Goal: Information Seeking & Learning: Learn about a topic

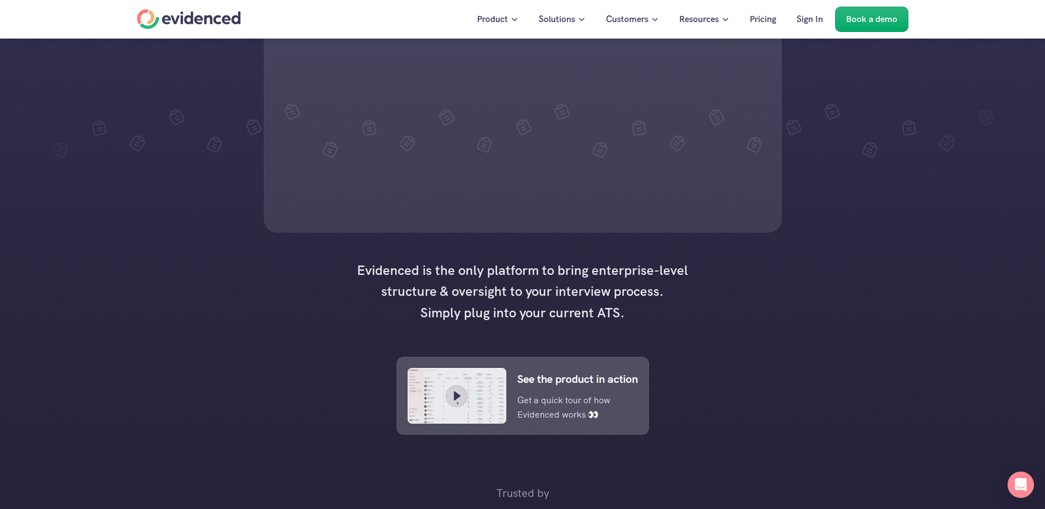
scroll to position [275, 0]
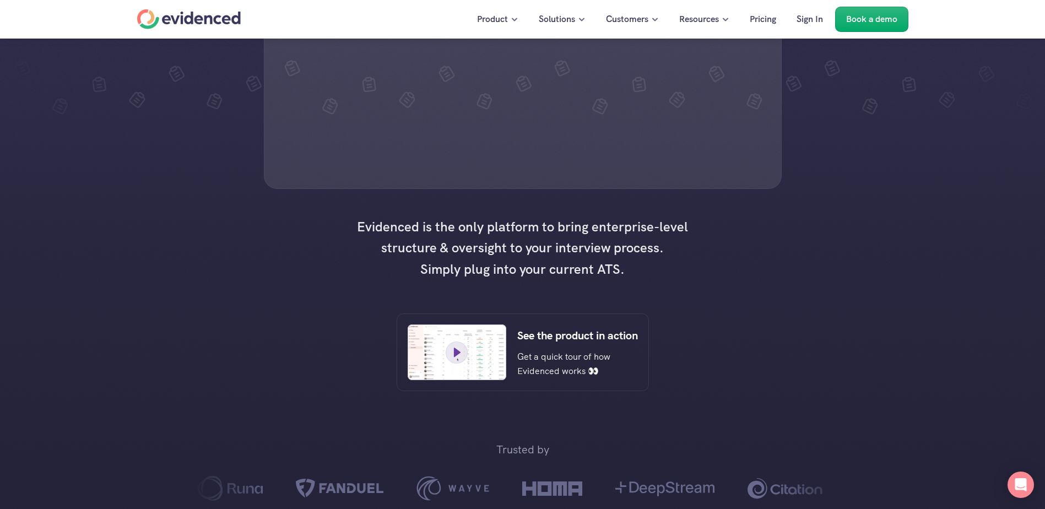
click at [460, 306] on icon at bounding box center [457, 352] width 17 height 17
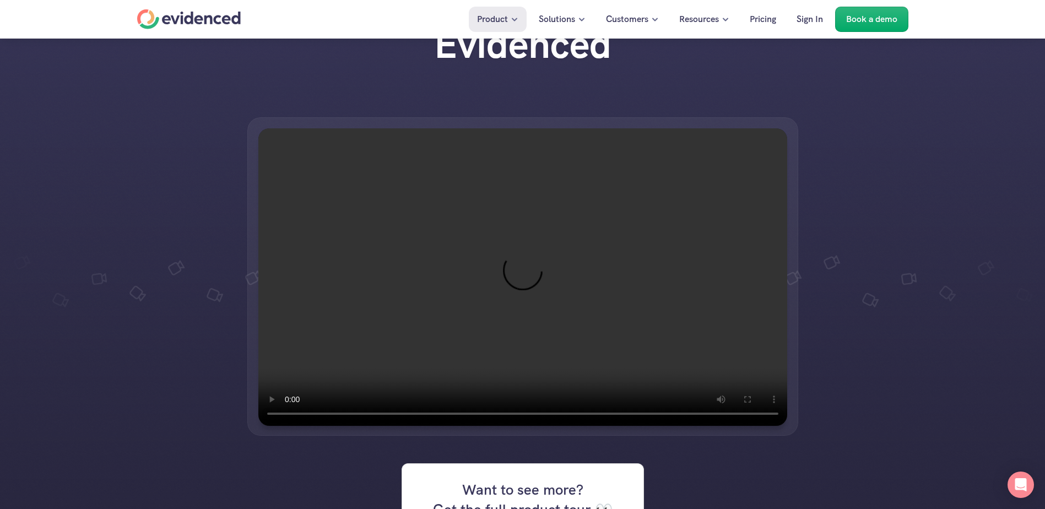
scroll to position [165, 0]
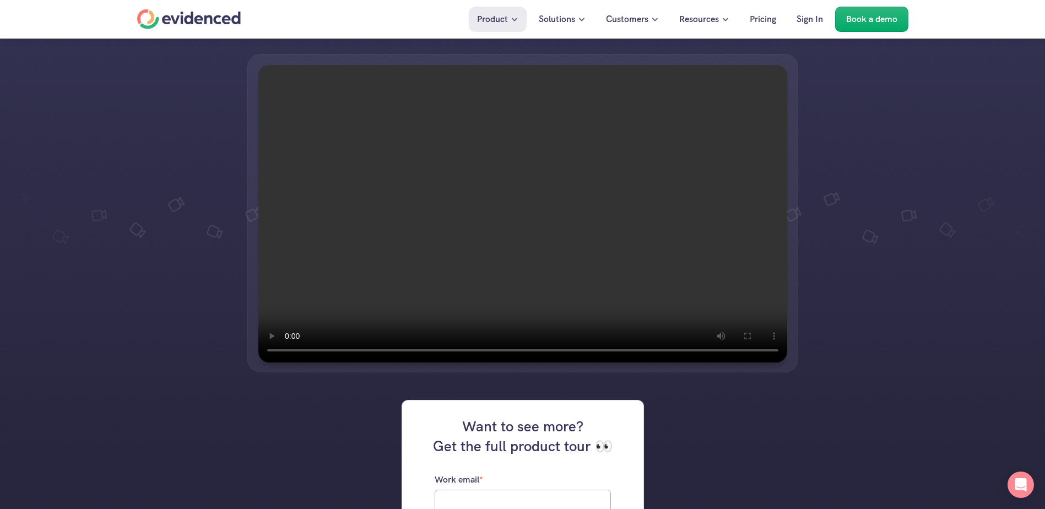
click at [684, 306] on div at bounding box center [522, 213] width 1045 height 340
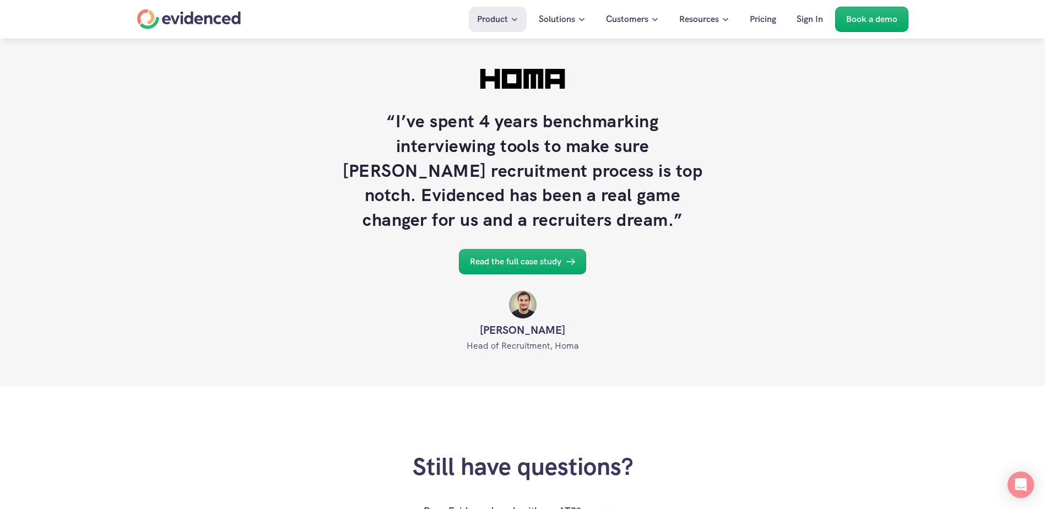
scroll to position [1432, 0]
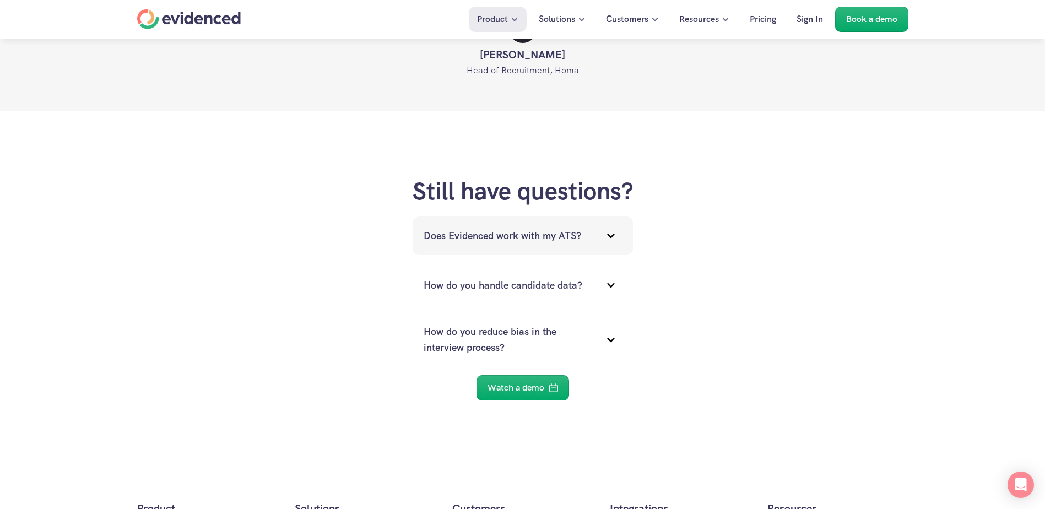
click at [534, 232] on p "Does Evidenced work with my ATS?" at bounding box center [509, 236] width 171 height 16
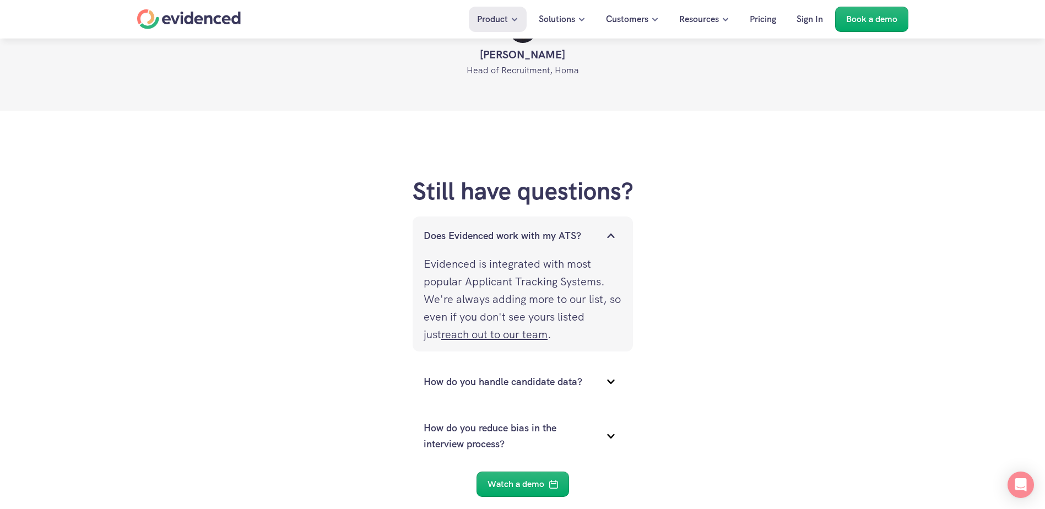
click at [534, 232] on p "Does Evidenced work with my ATS?" at bounding box center [509, 236] width 171 height 16
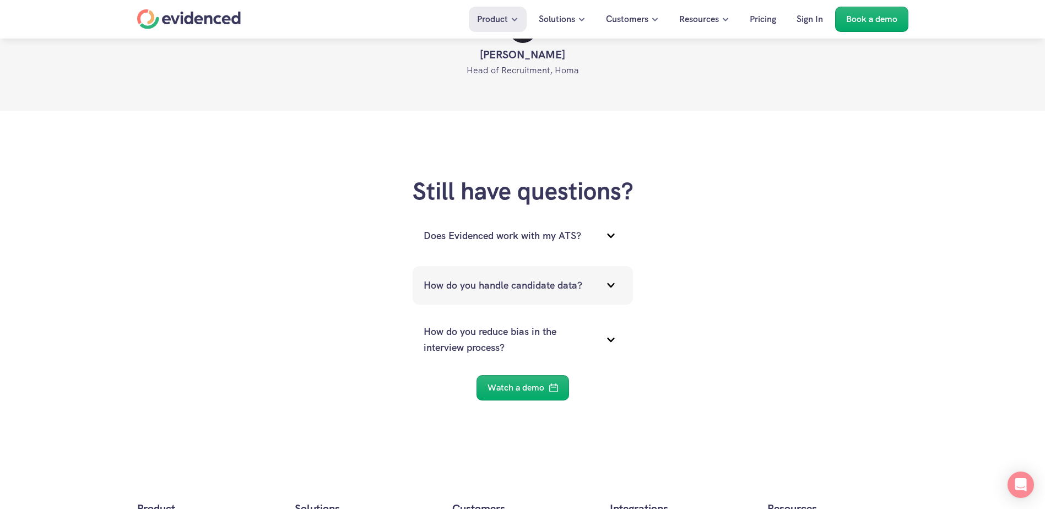
click at [526, 285] on p "How do you handle candidate data?" at bounding box center [509, 286] width 171 height 16
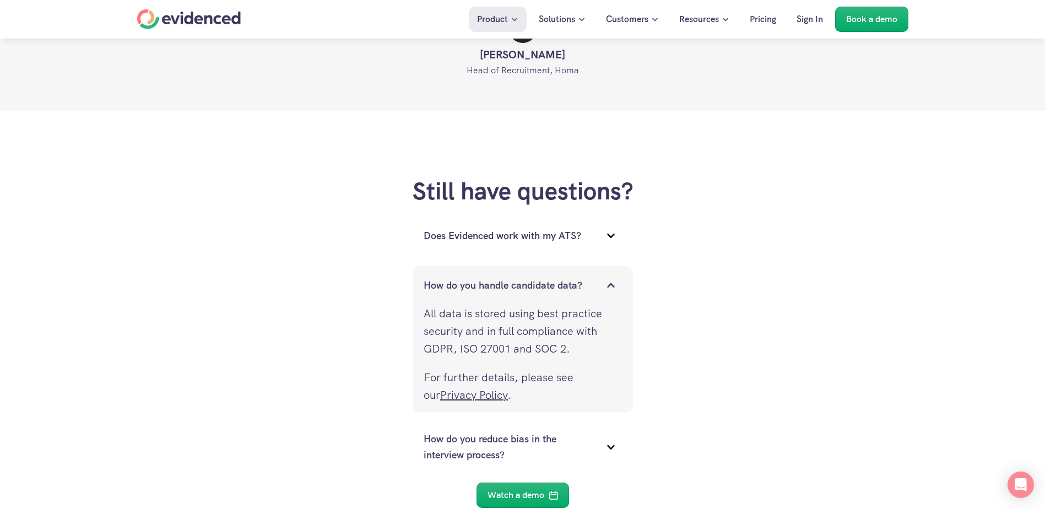
drag, startPoint x: 424, startPoint y: 348, endPoint x: 468, endPoint y: 344, distance: 43.7
click at [468, 306] on p "All data is stored using best practice security and in full compliance with GDP…" at bounding box center [523, 331] width 198 height 53
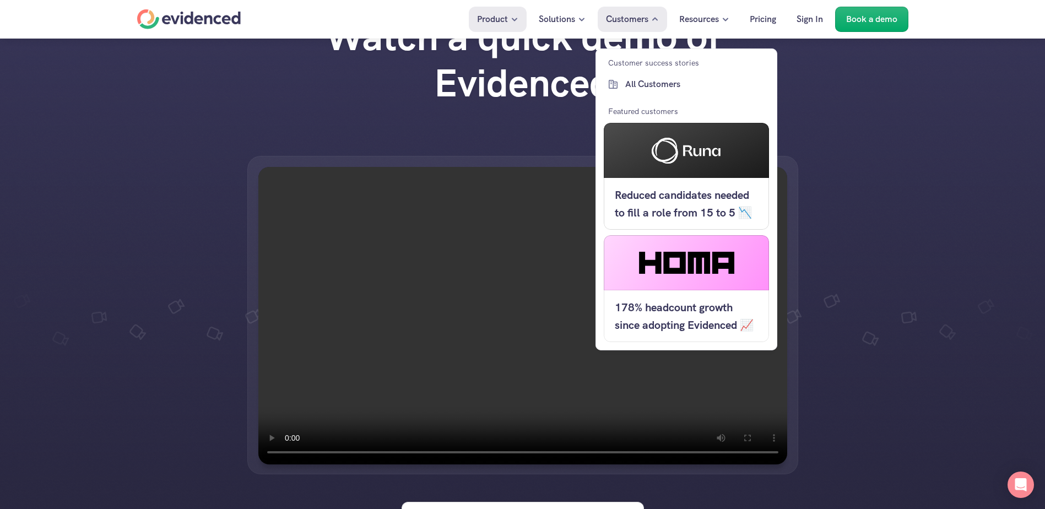
scroll to position [0, 0]
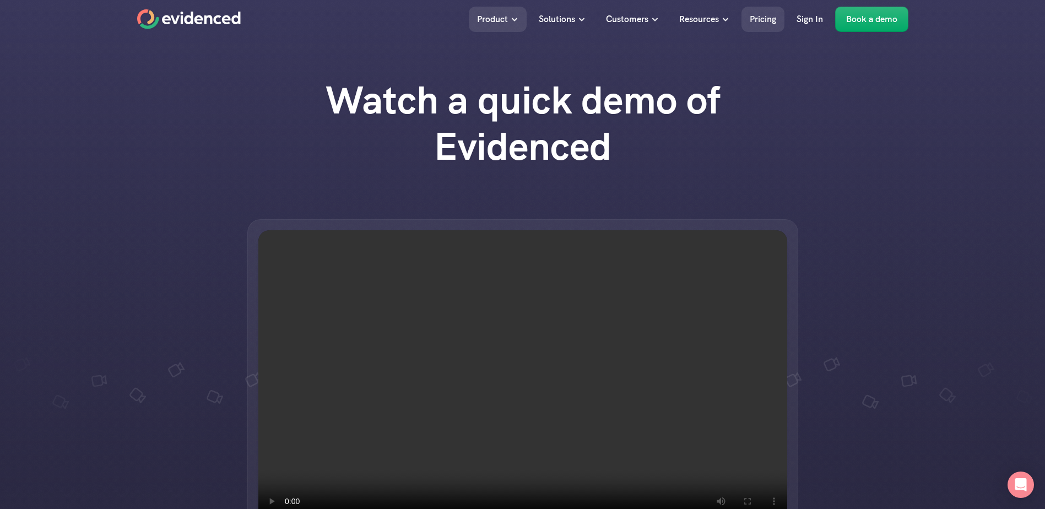
click at [684, 19] on p "Pricing" at bounding box center [763, 19] width 26 height 14
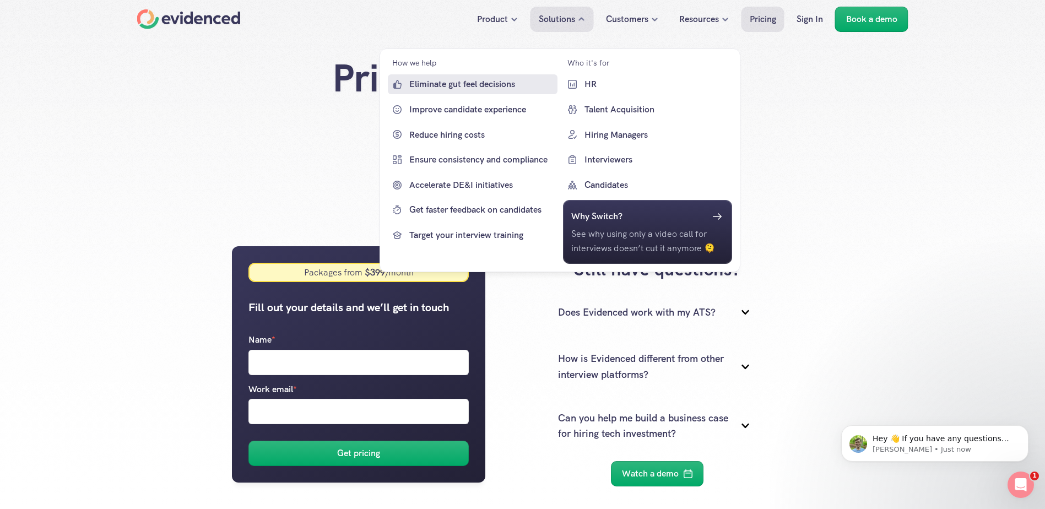
click at [452, 85] on p "Eliminate gut feel decisions" at bounding box center [481, 84] width 145 height 14
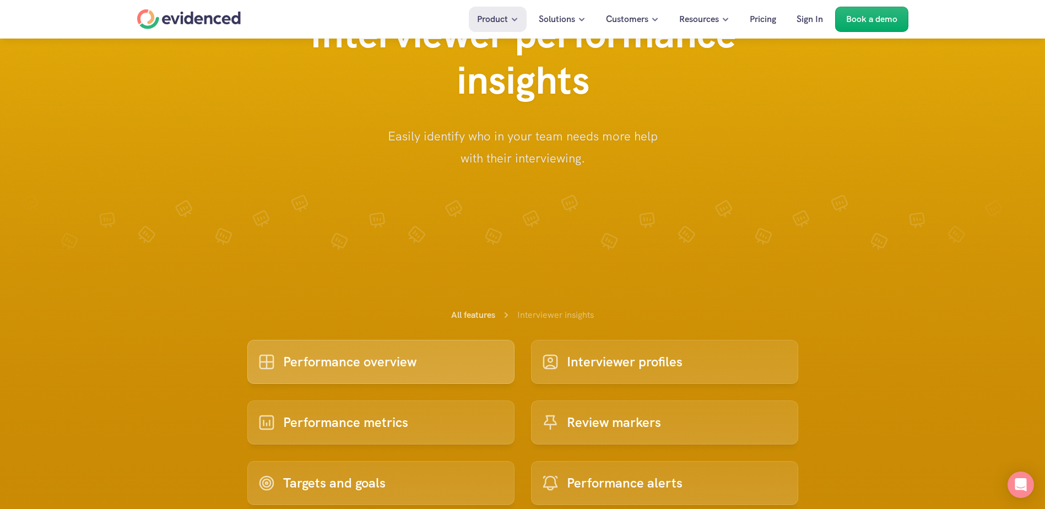
scroll to position [110, 0]
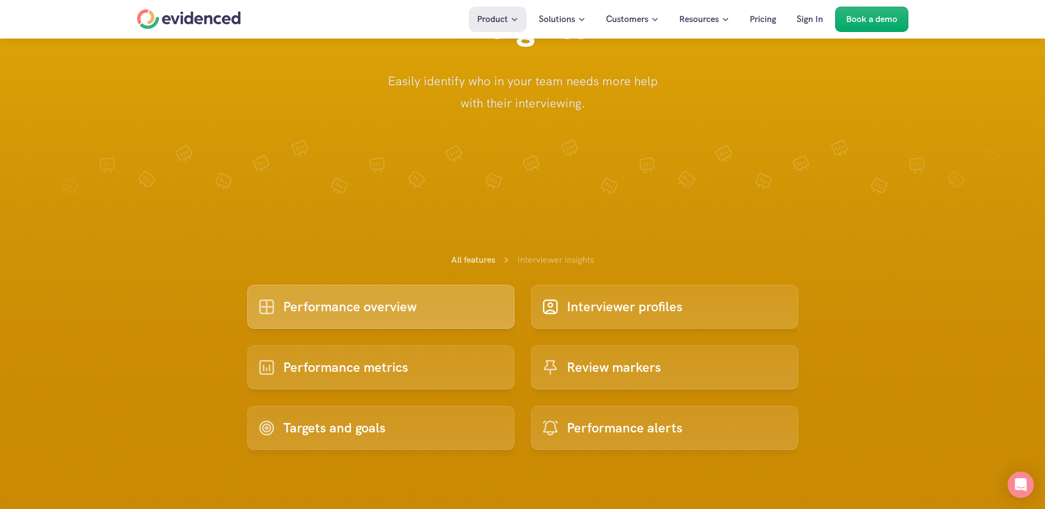
click at [372, 305] on p "Performance overview" at bounding box center [349, 306] width 133 height 21
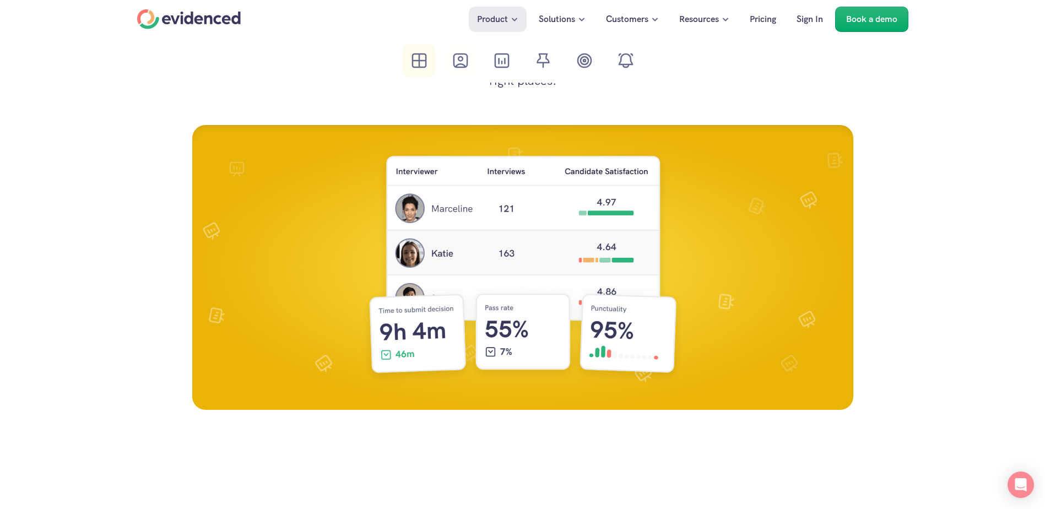
scroll to position [505, 0]
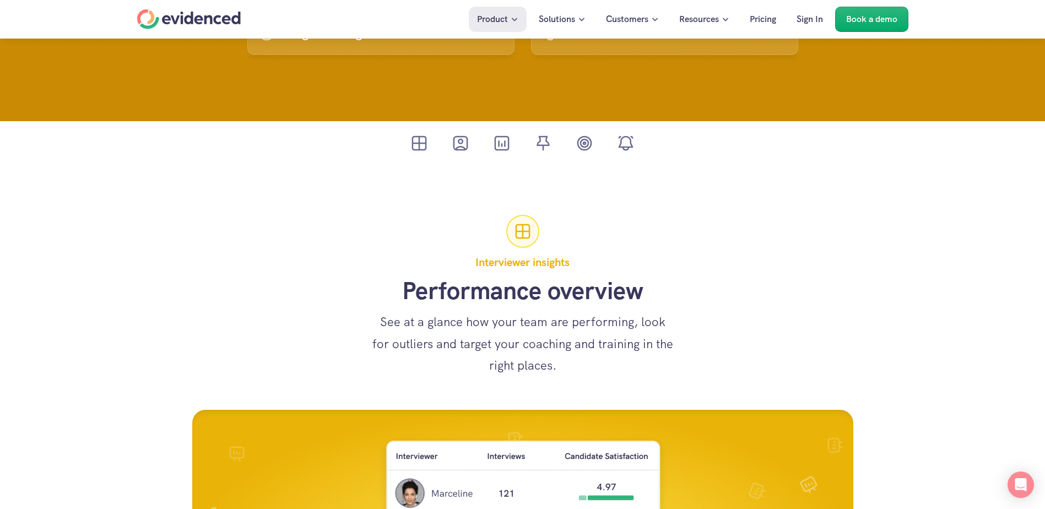
click at [187, 14] on div "Home" at bounding box center [189, 19] width 104 height 20
